Goal: Task Accomplishment & Management: Manage account settings

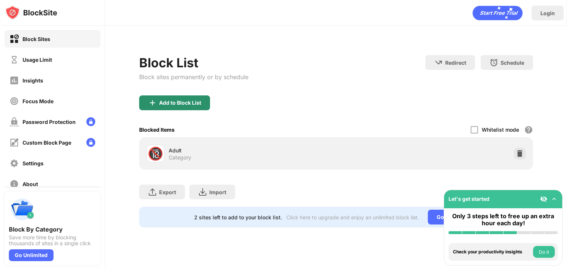
click at [178, 99] on div "Add to Block List" at bounding box center [174, 102] width 71 height 15
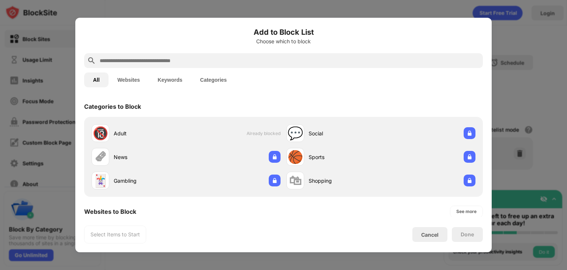
click at [131, 82] on button "Websites" at bounding box center [129, 79] width 40 height 15
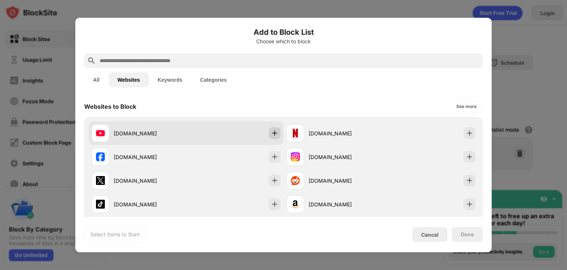
click at [271, 134] on img at bounding box center [274, 132] width 7 height 7
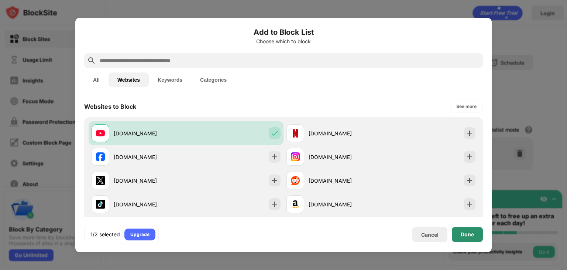
click at [472, 231] on div "Done" at bounding box center [467, 234] width 13 height 6
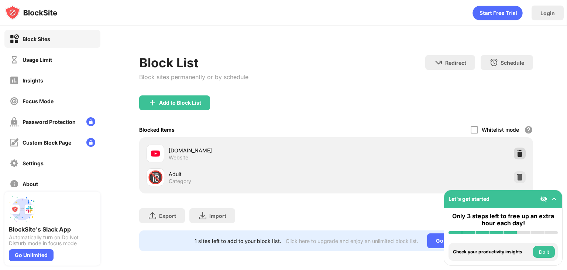
drag, startPoint x: 513, startPoint y: 154, endPoint x: 507, endPoint y: 157, distance: 6.8
click at [516, 153] on img at bounding box center [519, 153] width 7 height 7
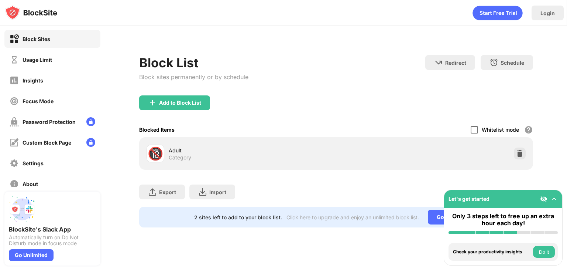
click at [477, 126] on div at bounding box center [474, 129] width 7 height 7
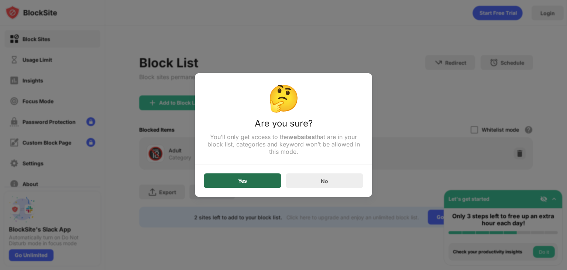
click at [247, 178] on div "Yes" at bounding box center [242, 181] width 9 height 6
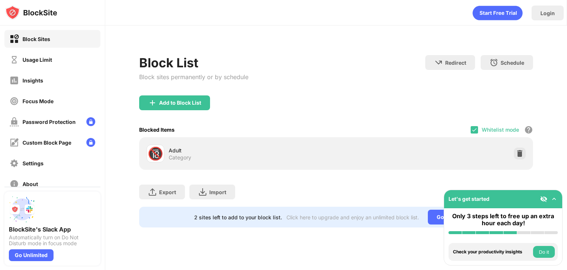
click at [521, 130] on div "Whitelist mode Block all websites except for those in your whitelist. Whitelist…" at bounding box center [502, 129] width 62 height 15
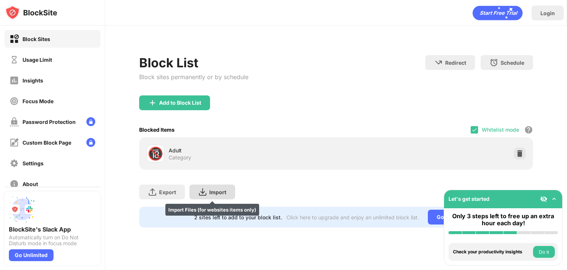
click at [197, 192] on div "Import Import Files (for websites items only)" at bounding box center [212, 191] width 46 height 15
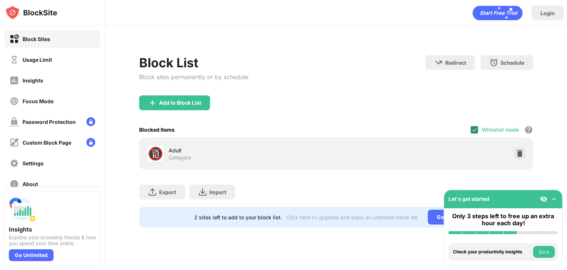
click at [477, 127] on img at bounding box center [475, 130] width 6 height 6
click at [518, 150] on img at bounding box center [519, 153] width 7 height 7
click at [513, 144] on div "🔞 Adult Category" at bounding box center [336, 153] width 385 height 24
click at [514, 145] on div "🔞 Adult Category" at bounding box center [336, 153] width 385 height 24
click at [516, 152] on div at bounding box center [520, 153] width 12 height 12
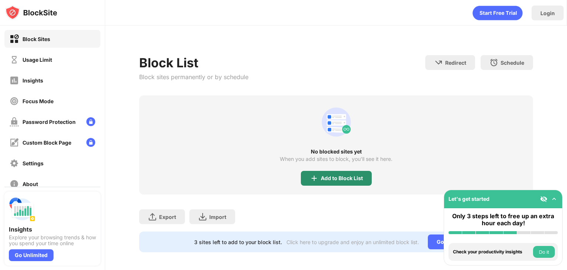
click at [316, 173] on div "Add to Block List" at bounding box center [336, 178] width 71 height 15
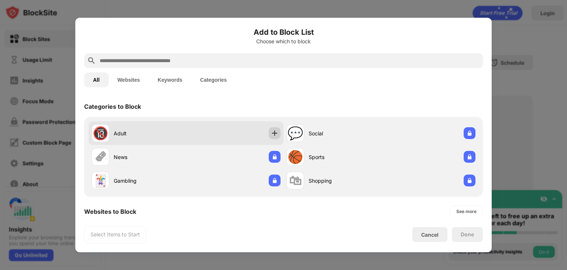
click at [273, 130] on img at bounding box center [274, 132] width 7 height 7
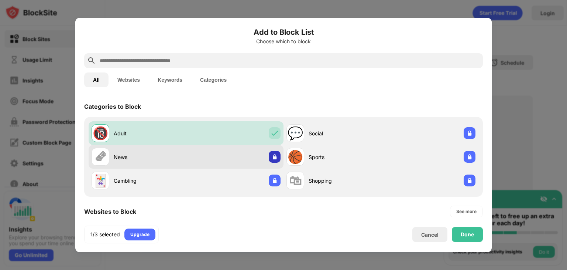
click at [271, 159] on img at bounding box center [274, 156] width 7 height 7
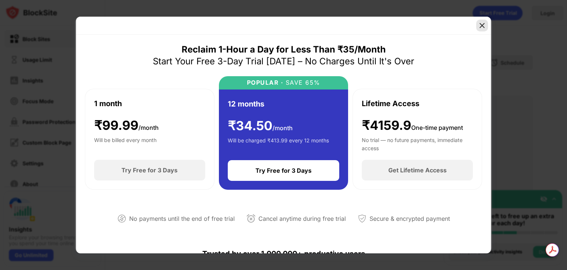
click at [483, 28] on img at bounding box center [482, 25] width 7 height 7
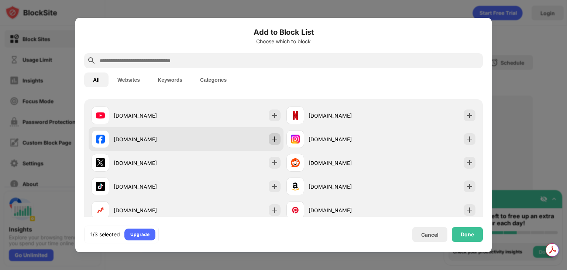
scroll to position [123, 0]
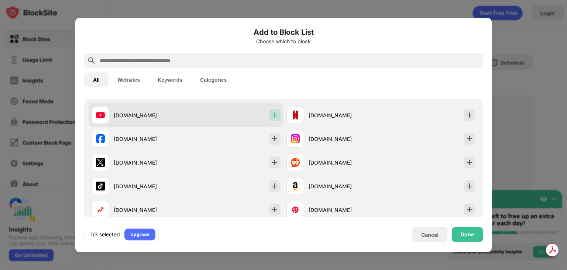
click at [273, 115] on img at bounding box center [274, 114] width 7 height 7
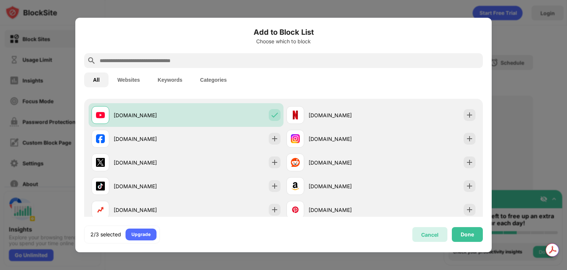
click at [425, 232] on div "Cancel" at bounding box center [429, 234] width 17 height 6
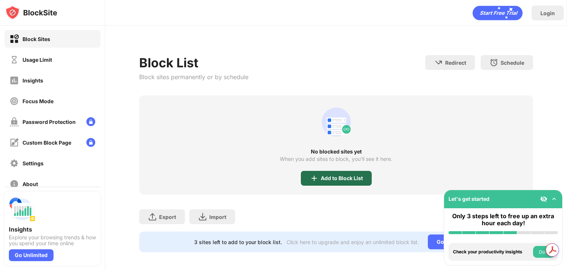
click at [362, 182] on div "Add to Block List" at bounding box center [336, 178] width 71 height 15
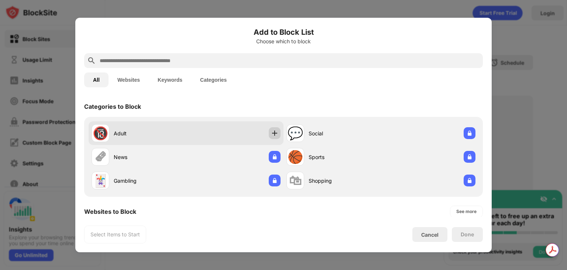
click at [273, 132] on img at bounding box center [274, 132] width 7 height 7
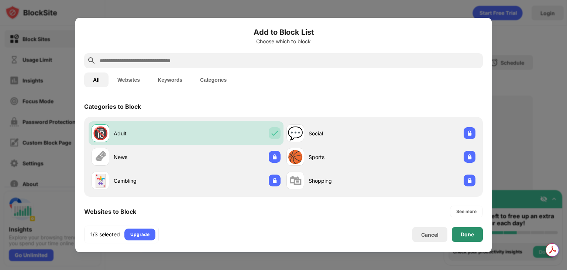
click at [466, 232] on div "Done" at bounding box center [467, 234] width 13 height 6
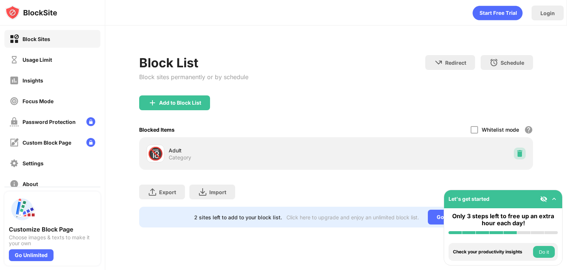
click at [521, 150] on img at bounding box center [519, 153] width 7 height 7
